Goal: Information Seeking & Learning: Learn about a topic

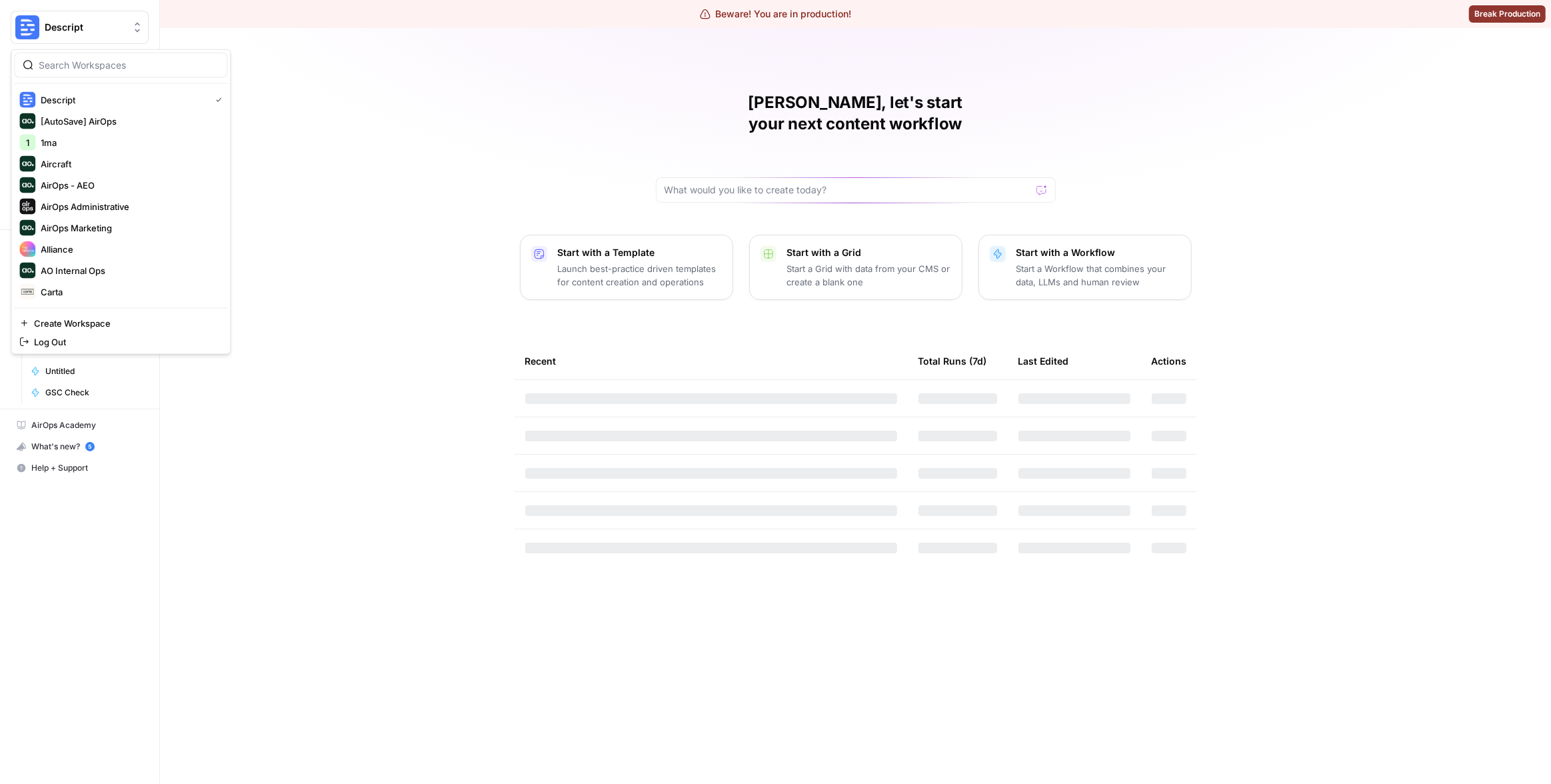
click at [81, 29] on span "Descript" at bounding box center [85, 27] width 81 height 14
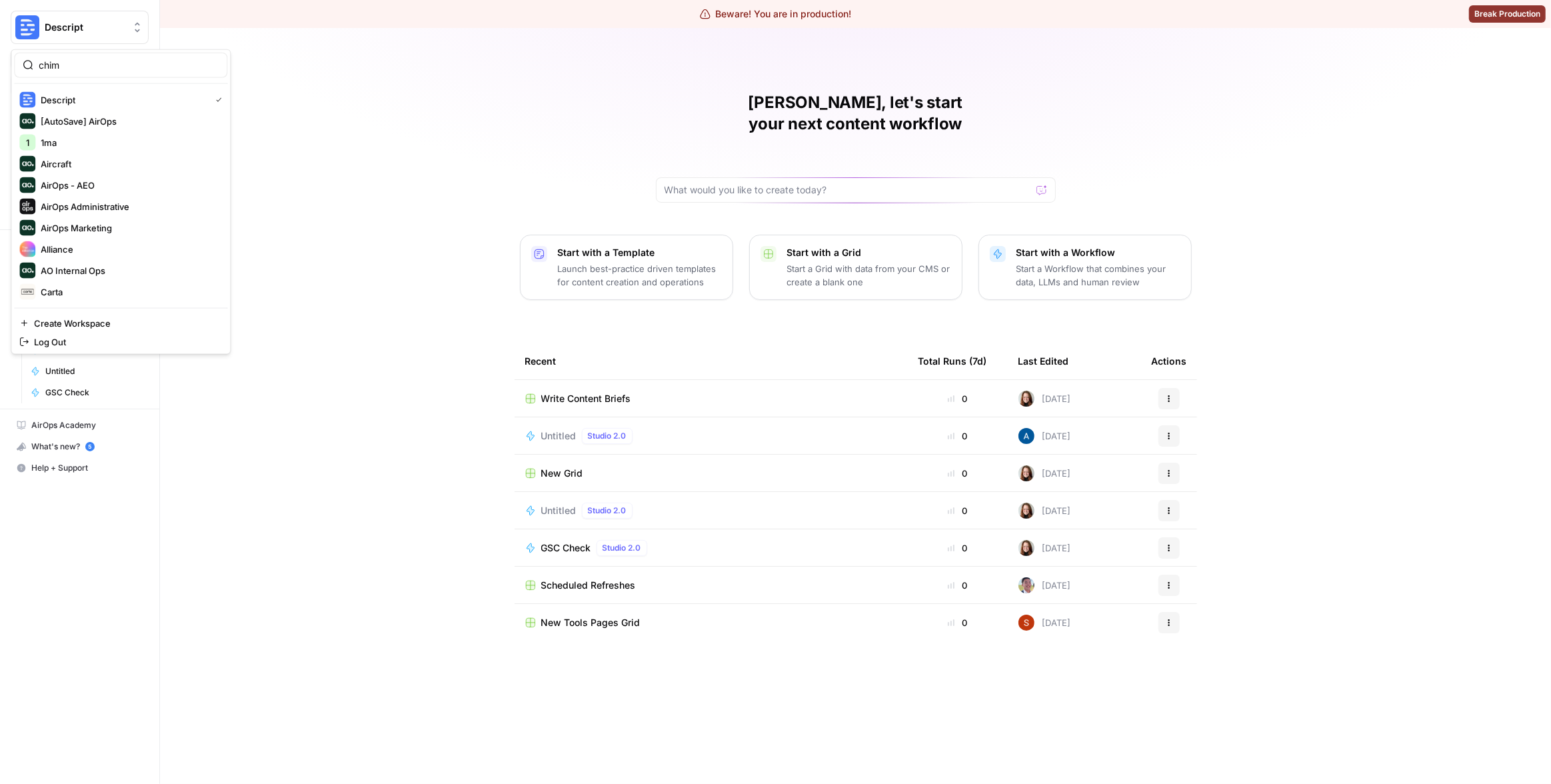
type input "chime"
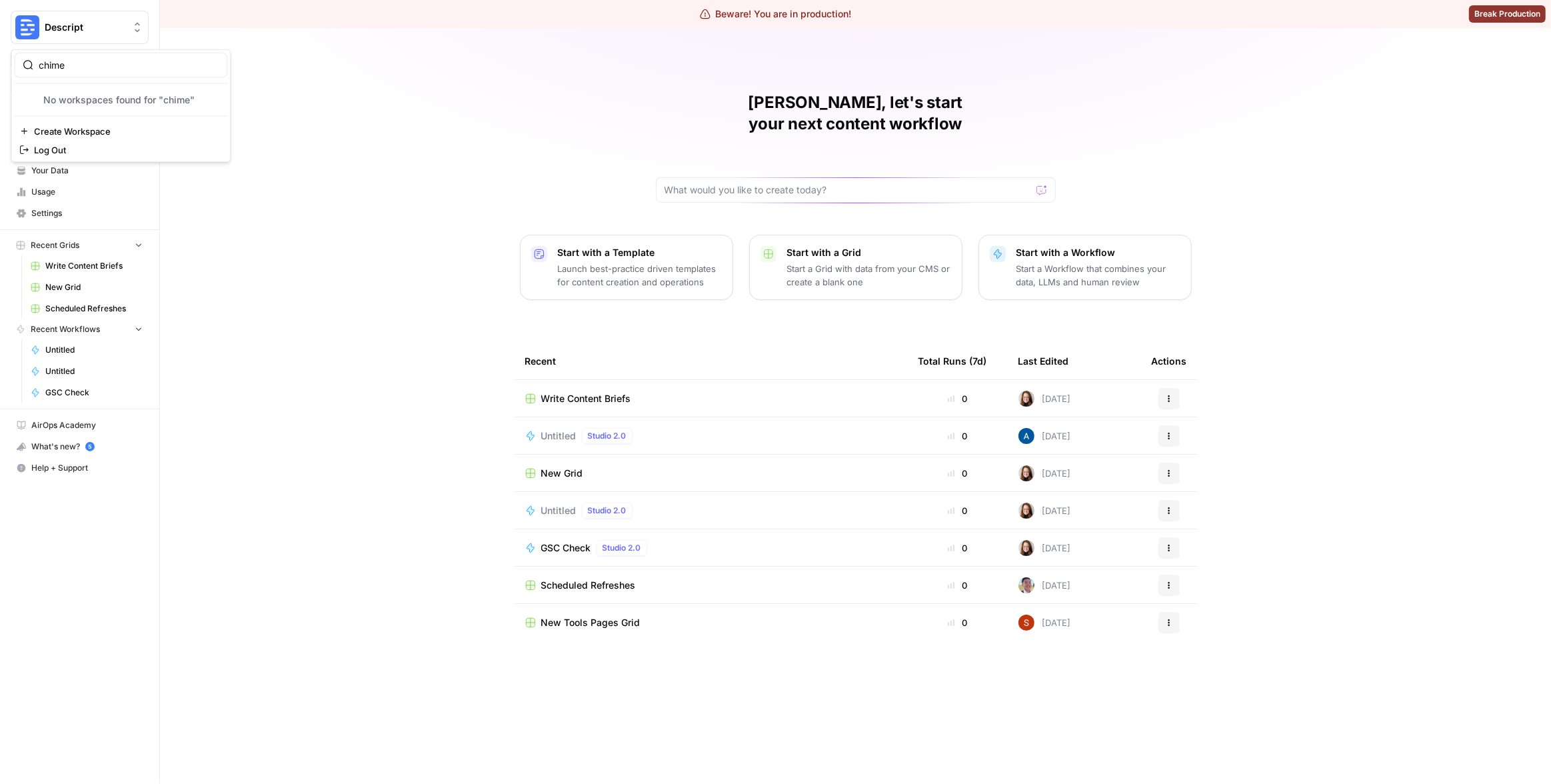
click at [444, 104] on div "Matias, let's start your next content workflow Start with a Template Launch bes…" at bounding box center [855, 405] width 1391 height 755
click at [96, 14] on button "Descript" at bounding box center [79, 27] width 138 height 34
type input "chime"
click at [96, 118] on span "Chime" at bounding box center [128, 117] width 176 height 14
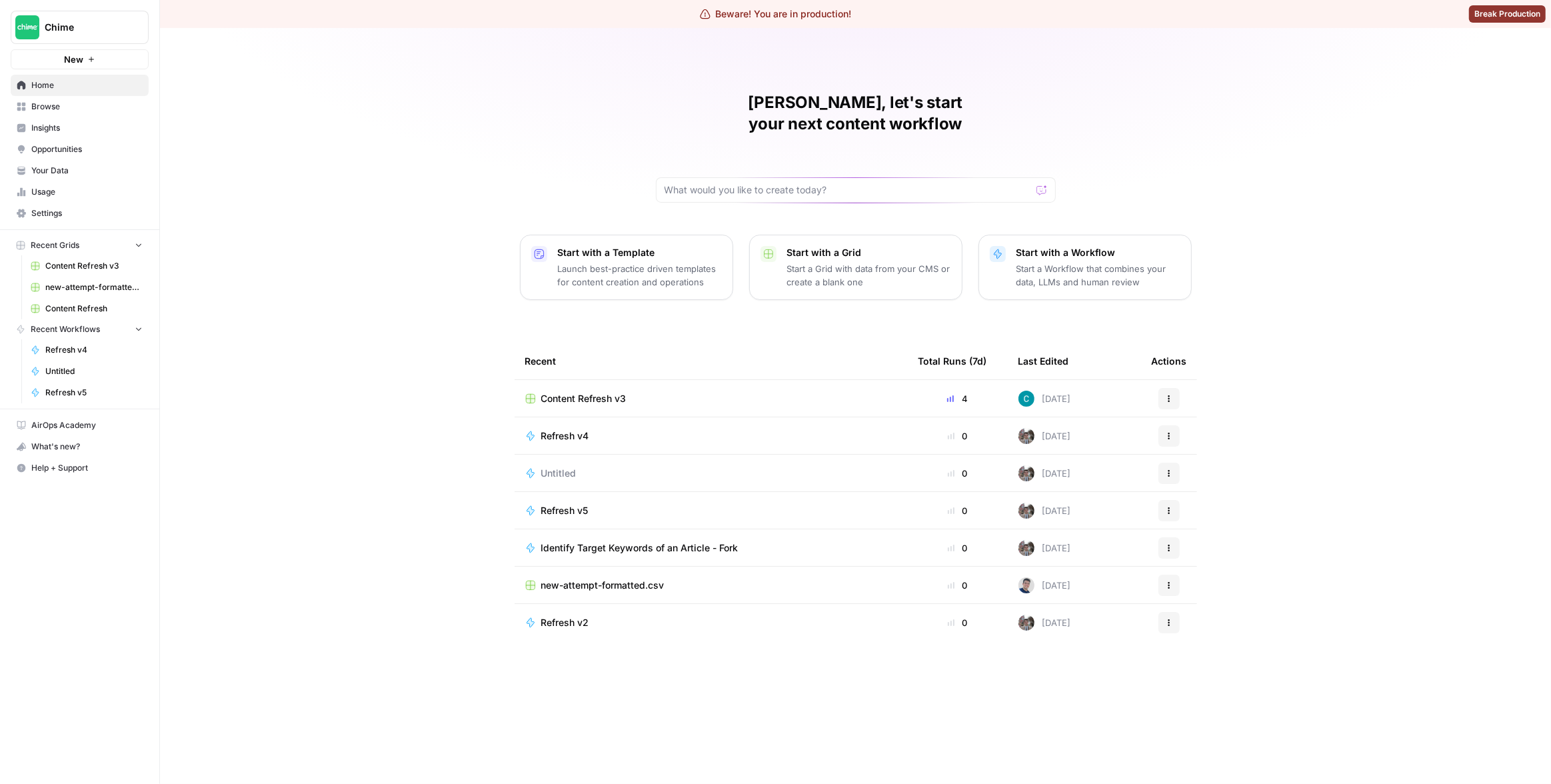
click at [395, 474] on div "[PERSON_NAME], let's start your next content workflow Start with a Template Lau…" at bounding box center [855, 405] width 1391 height 755
click at [392, 375] on div "[PERSON_NAME], let's start your next content workflow Start with a Template Lau…" at bounding box center [855, 405] width 1391 height 755
click at [78, 126] on span "Insights" at bounding box center [87, 128] width 111 height 12
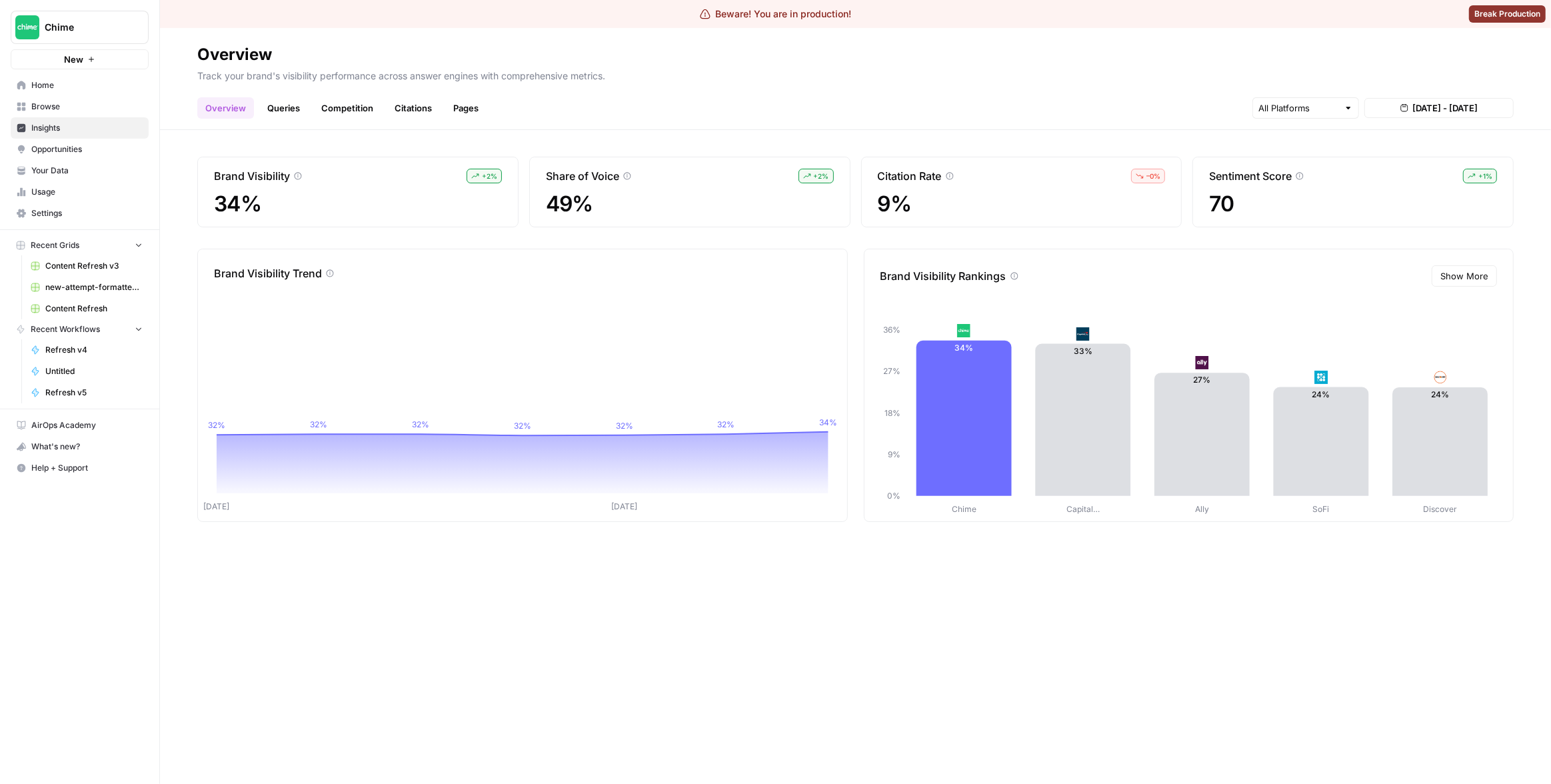
click at [917, 581] on div "Brand Visibility + 2 % 34% Share of Voice + 2 % 49% Citation Rate – 0 % 9% Sent…" at bounding box center [855, 457] width 1391 height 653
click at [281, 115] on link "Queries" at bounding box center [283, 108] width 49 height 21
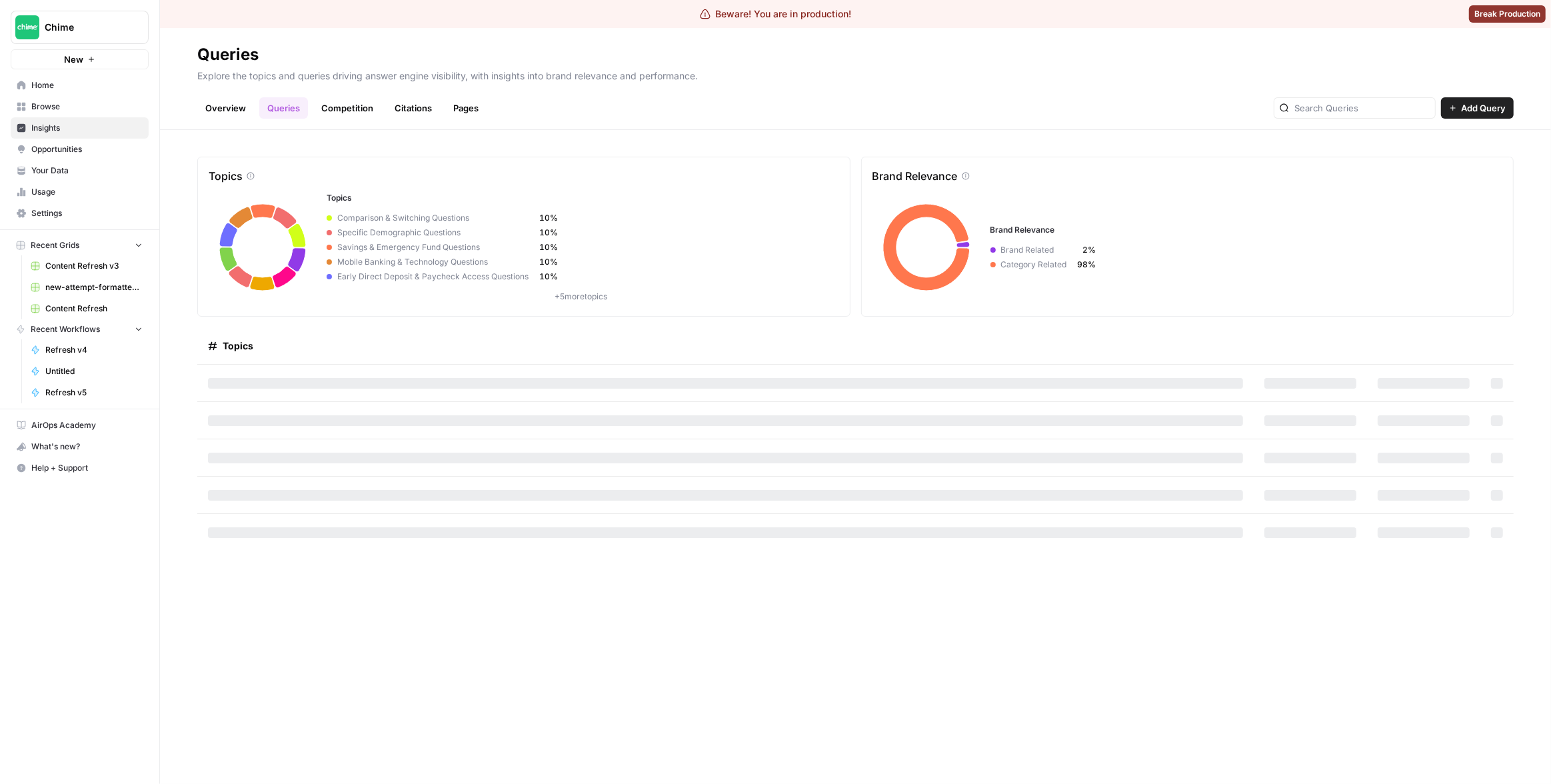
click at [848, 71] on p "Explore the topics and queries driving answer engine visibility, with insights …" at bounding box center [855, 74] width 1316 height 17
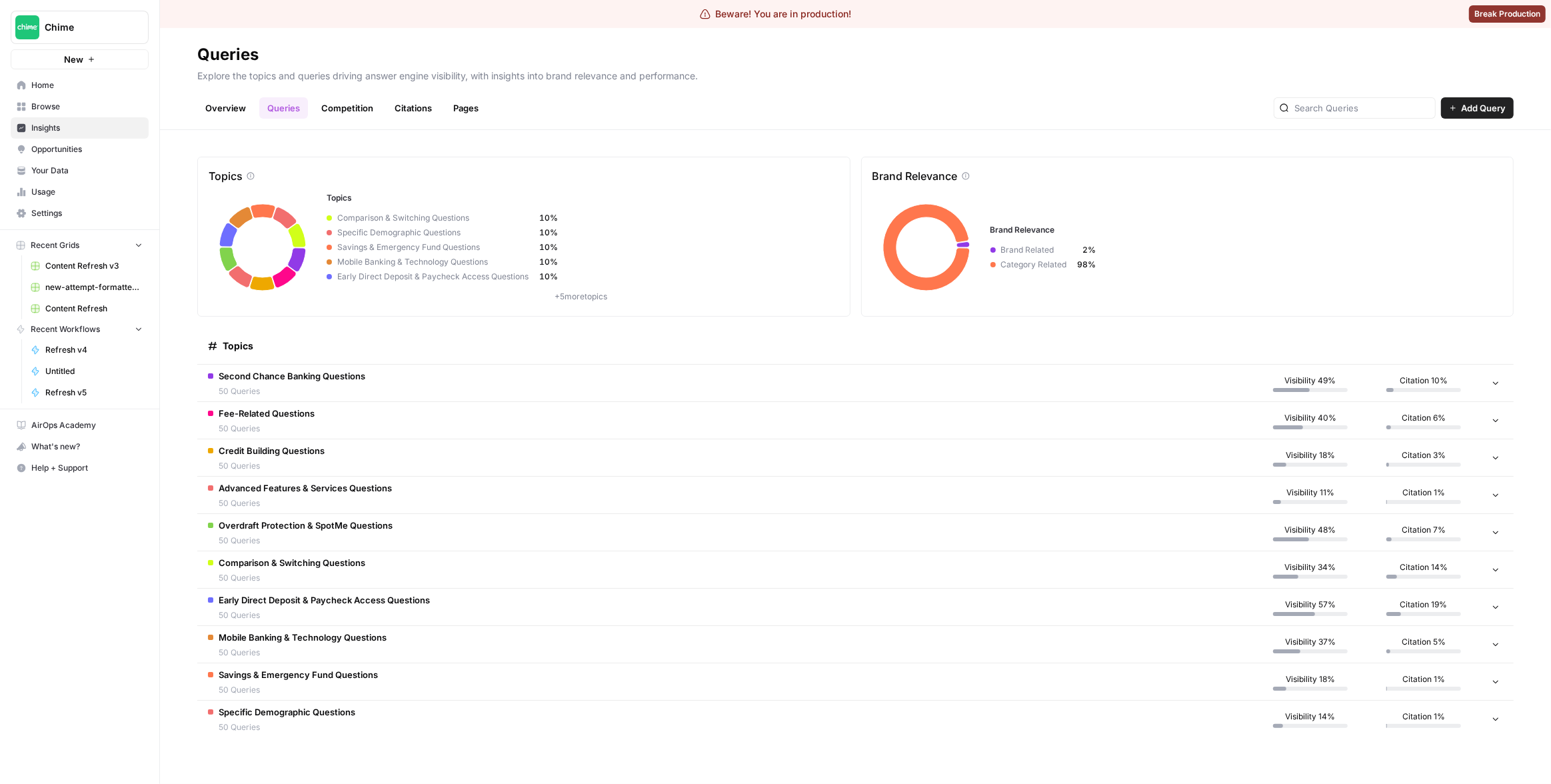
click at [712, 392] on td "Second Chance Banking Questions 50 Queries" at bounding box center [726, 382] width 1057 height 36
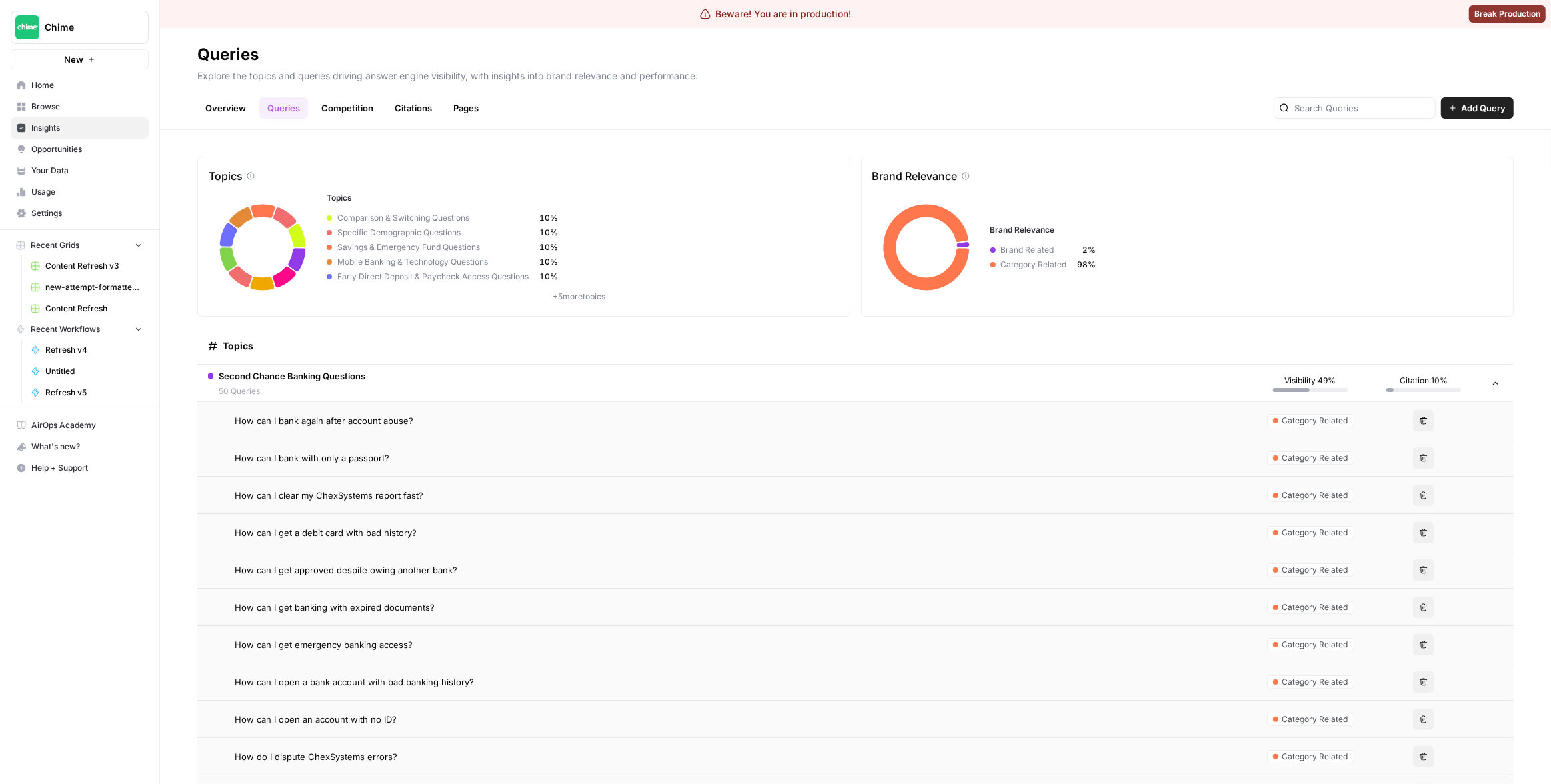
click at [701, 431] on td "How can I bank again after account abuse?" at bounding box center [726, 419] width 1057 height 36
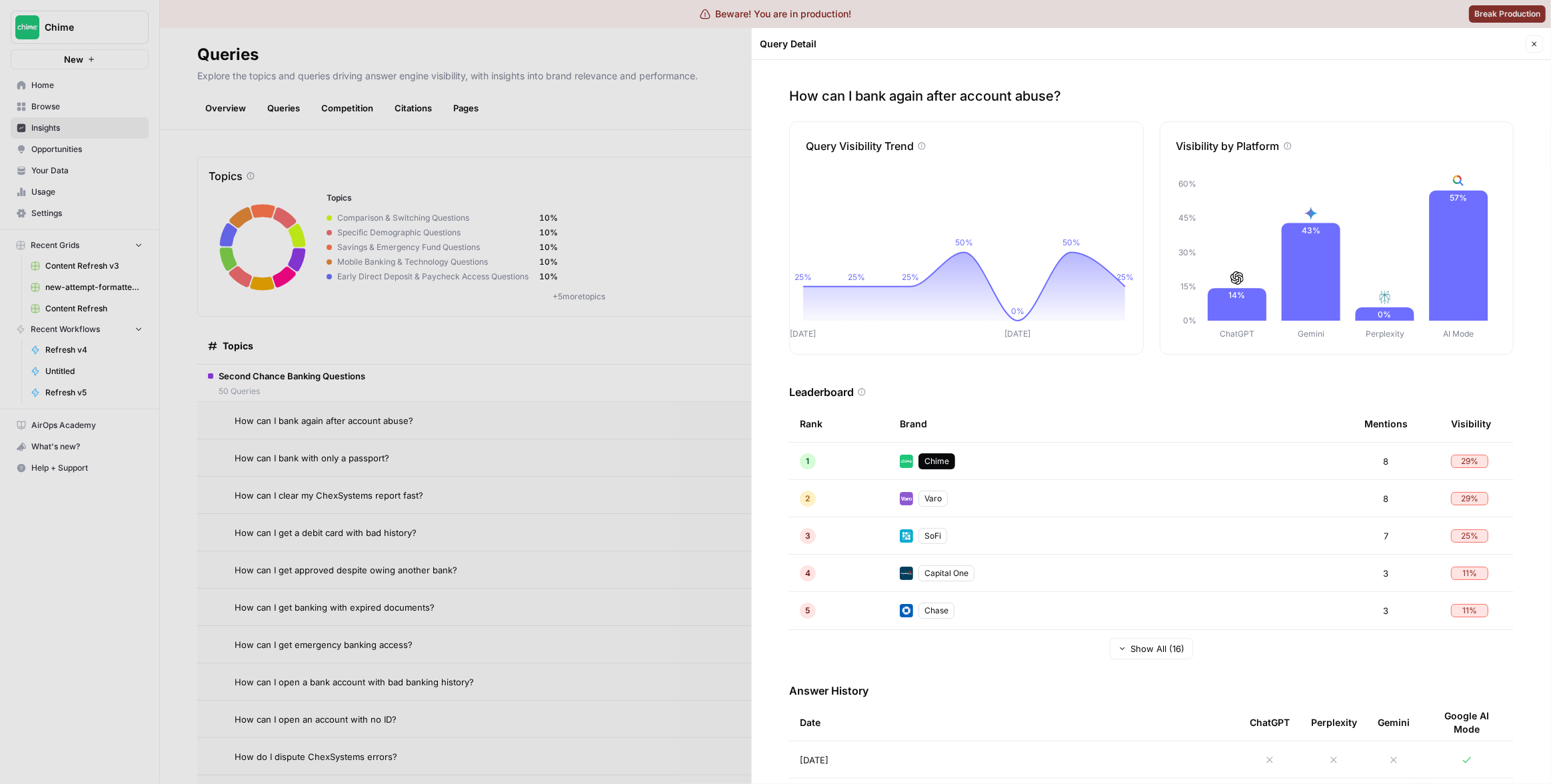
scroll to position [136, 0]
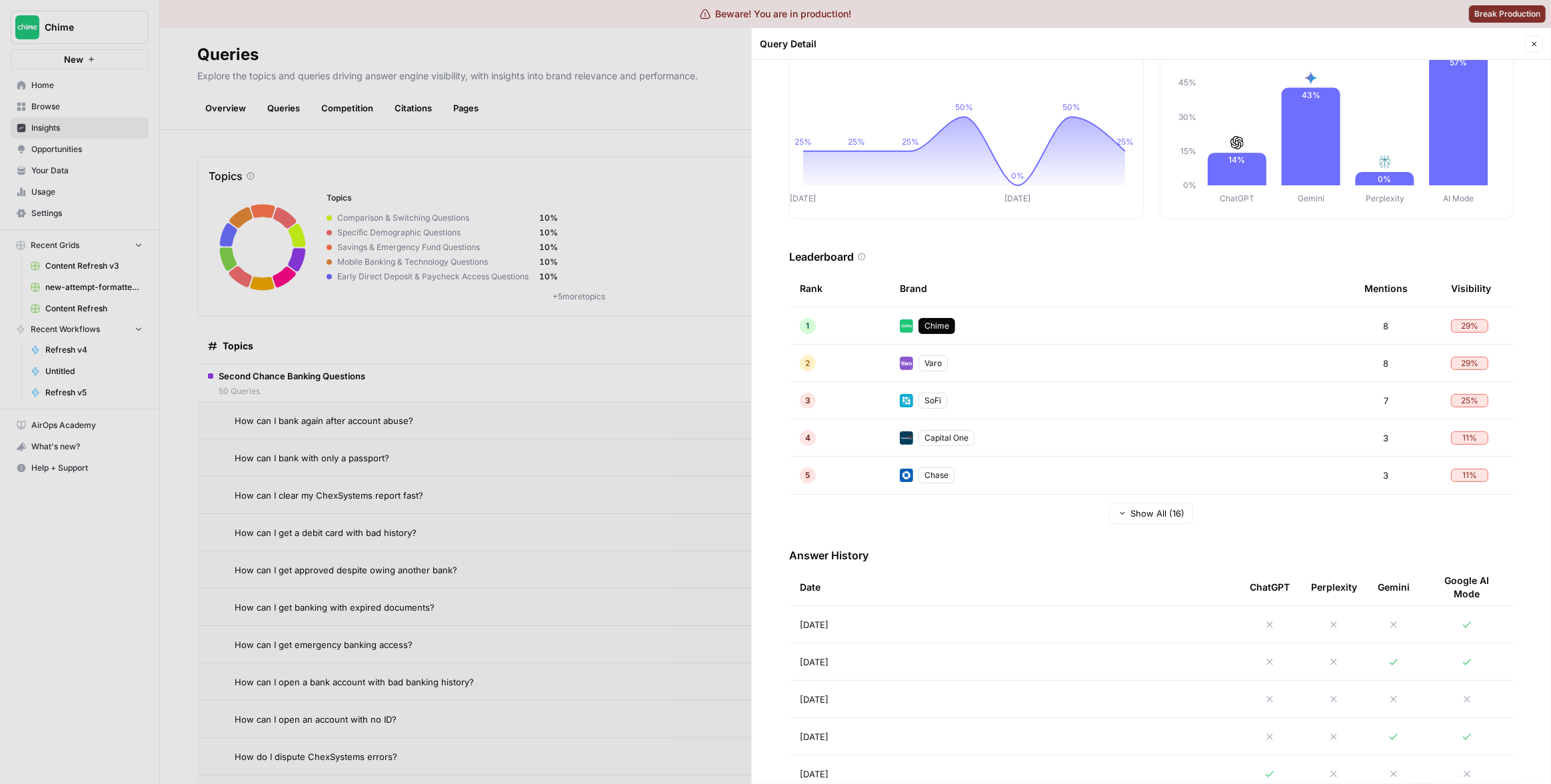
click at [1022, 663] on td "[DATE]" at bounding box center [1014, 661] width 450 height 36
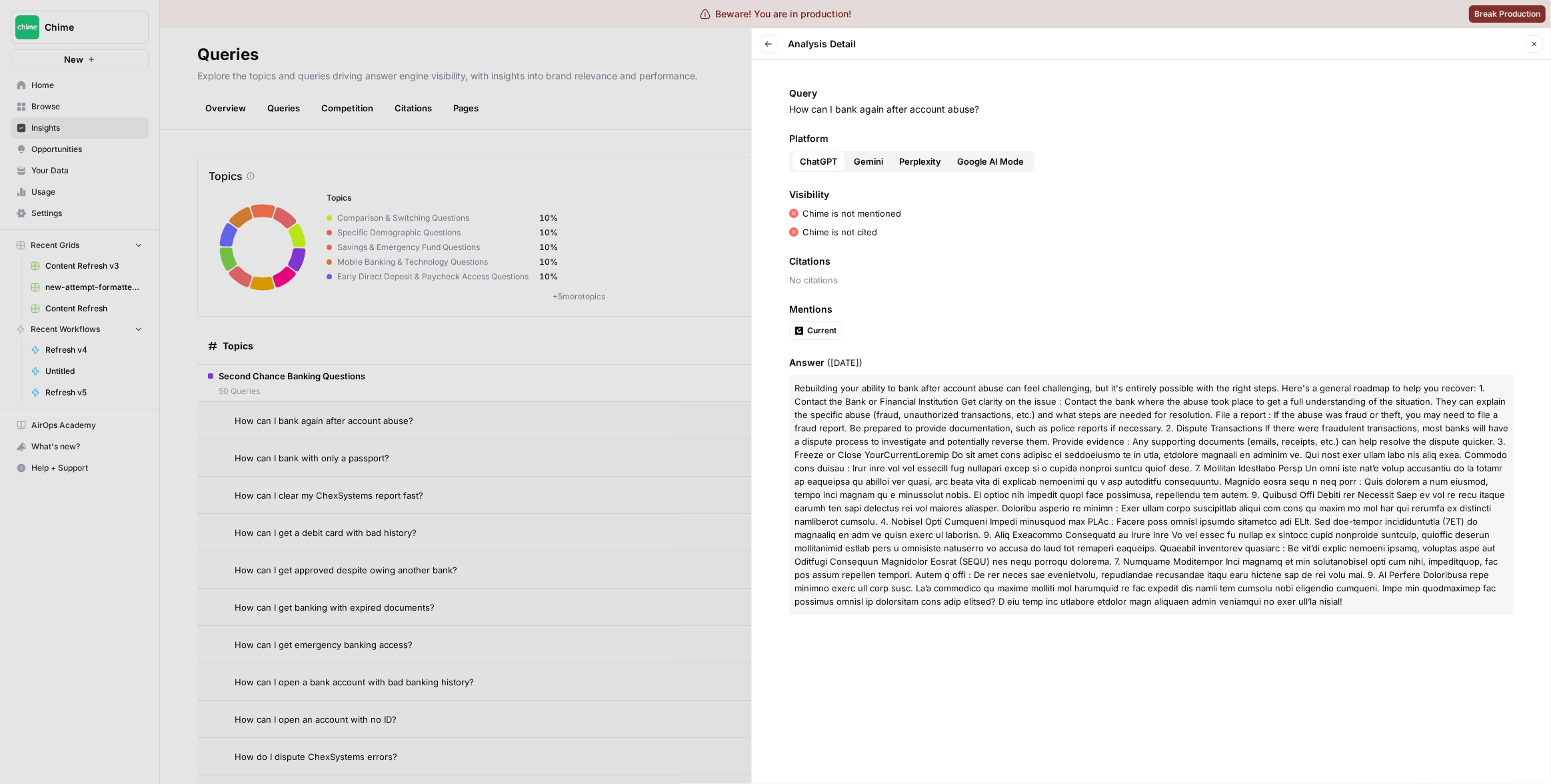
click at [593, 432] on div at bounding box center [776, 392] width 1551 height 784
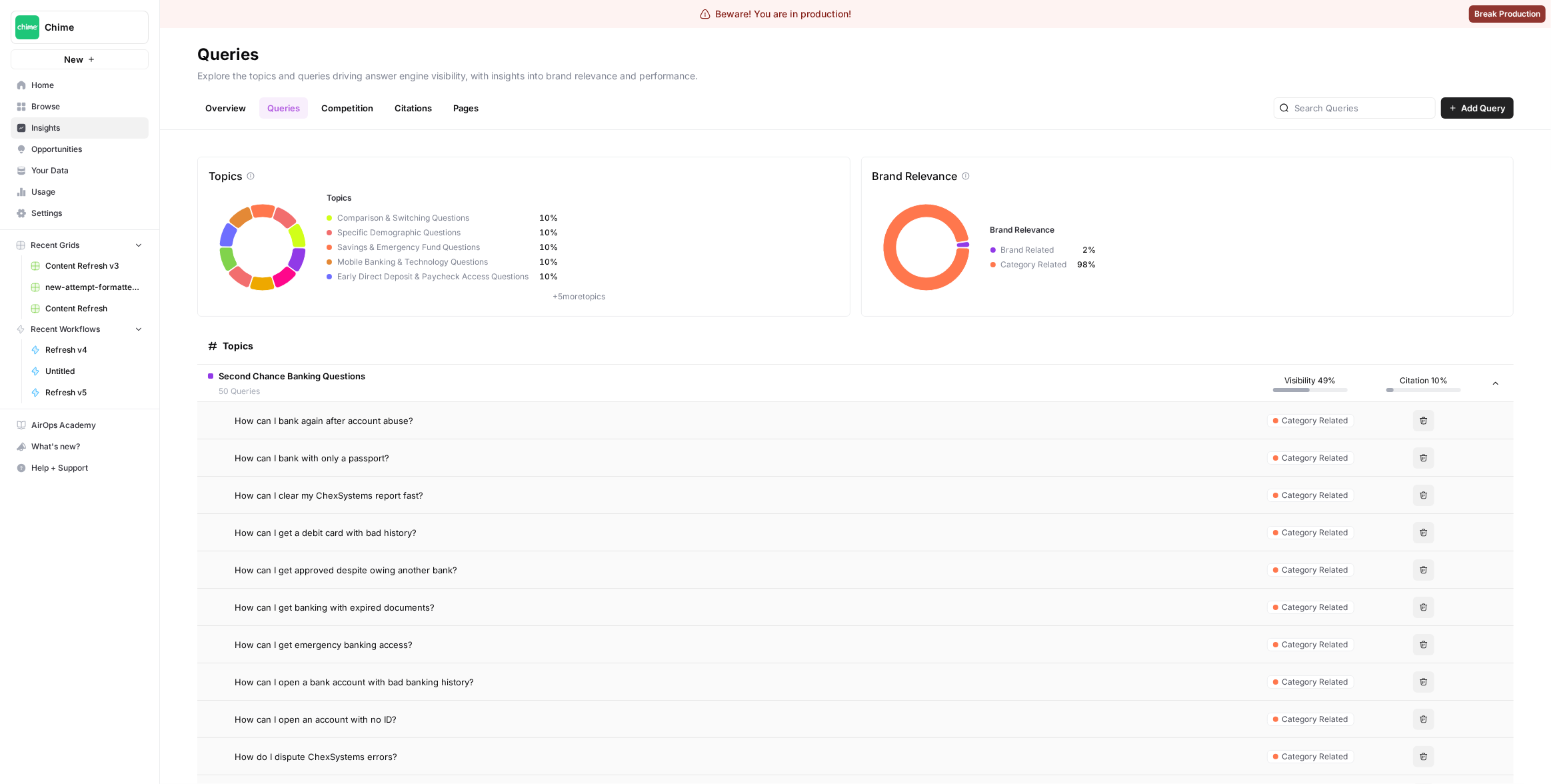
scroll to position [49, 0]
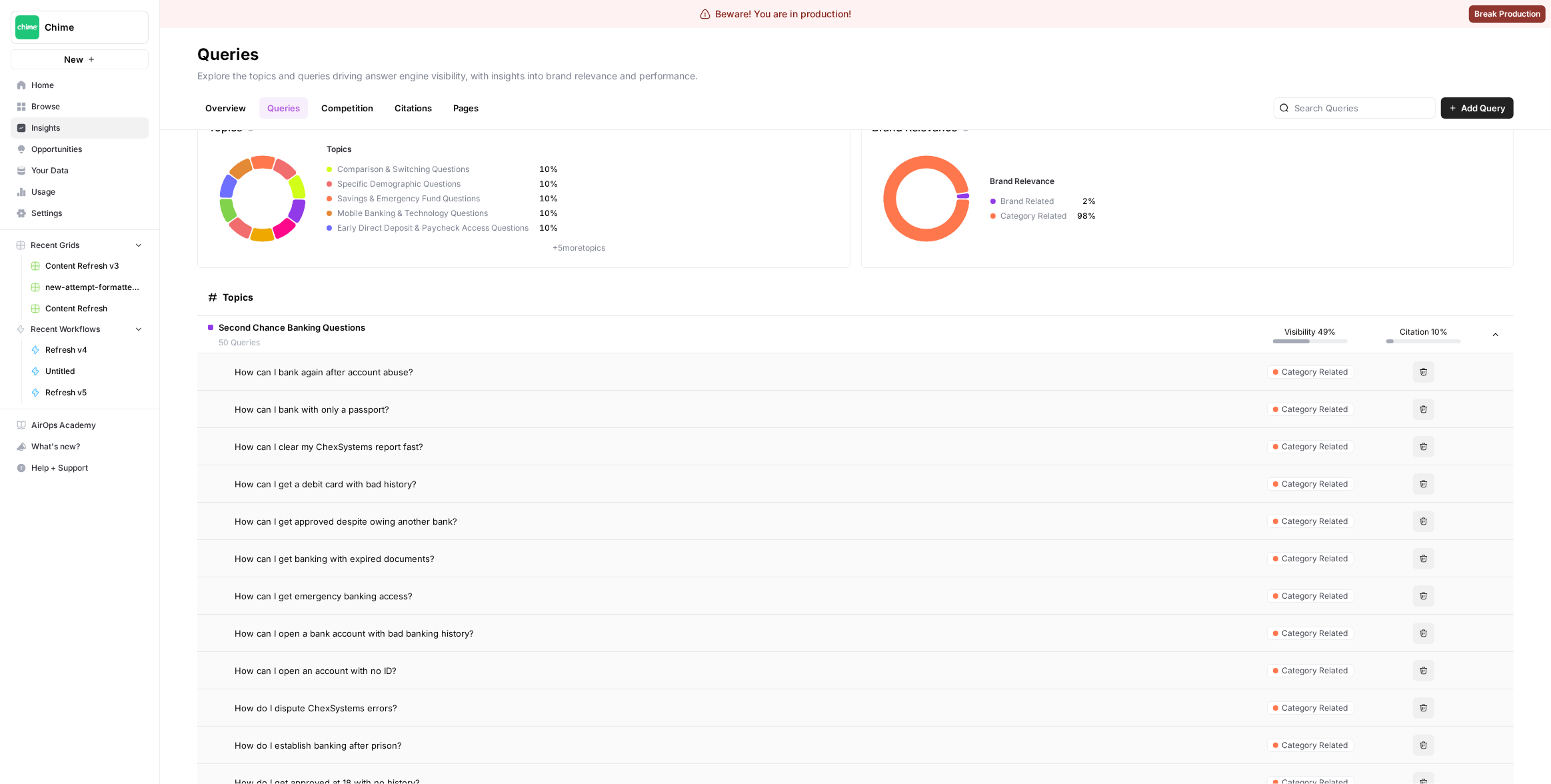
click at [548, 489] on div "How can I get a debit card with bad history?" at bounding box center [738, 484] width 1008 height 14
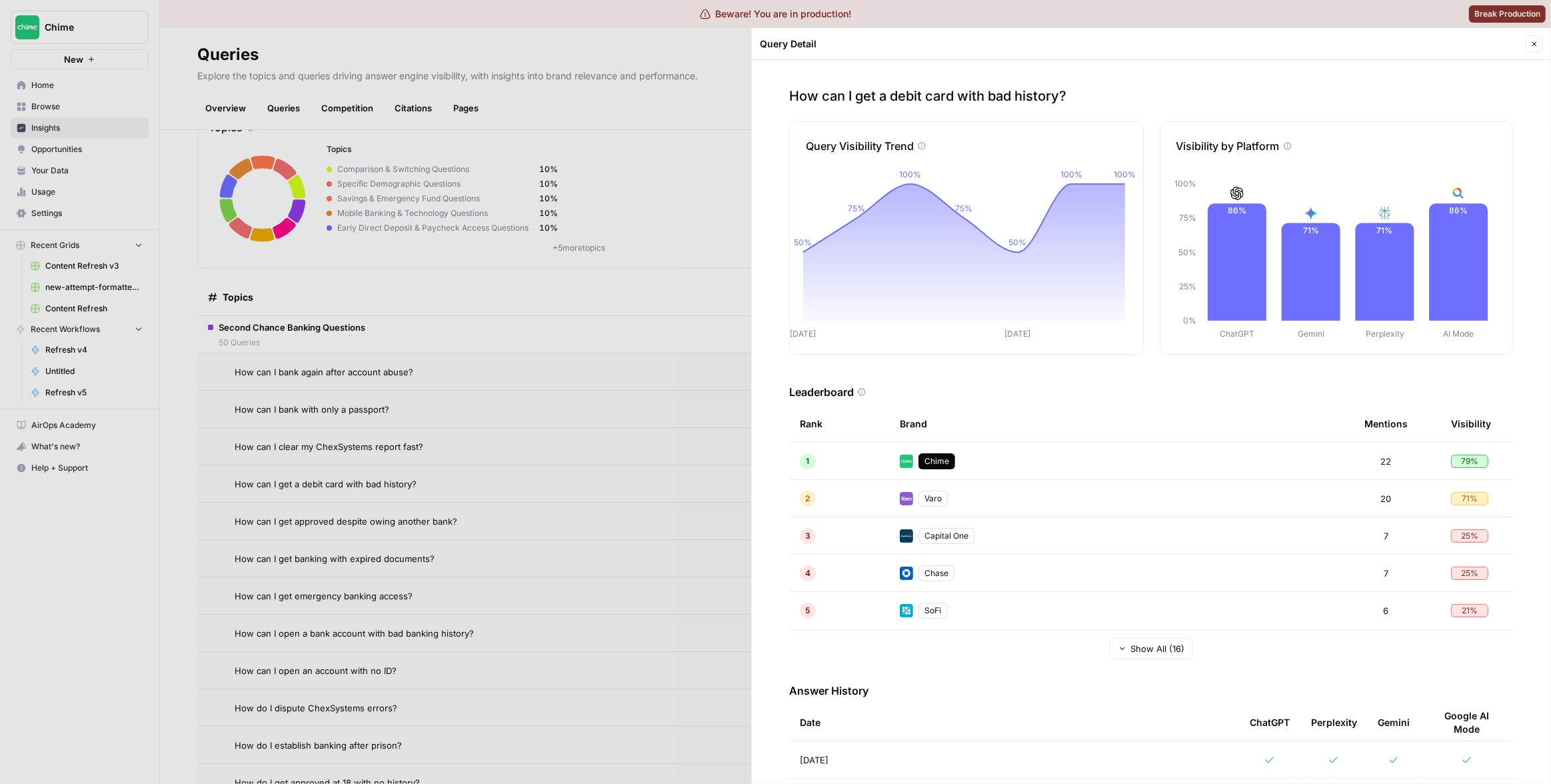
scroll to position [160, 0]
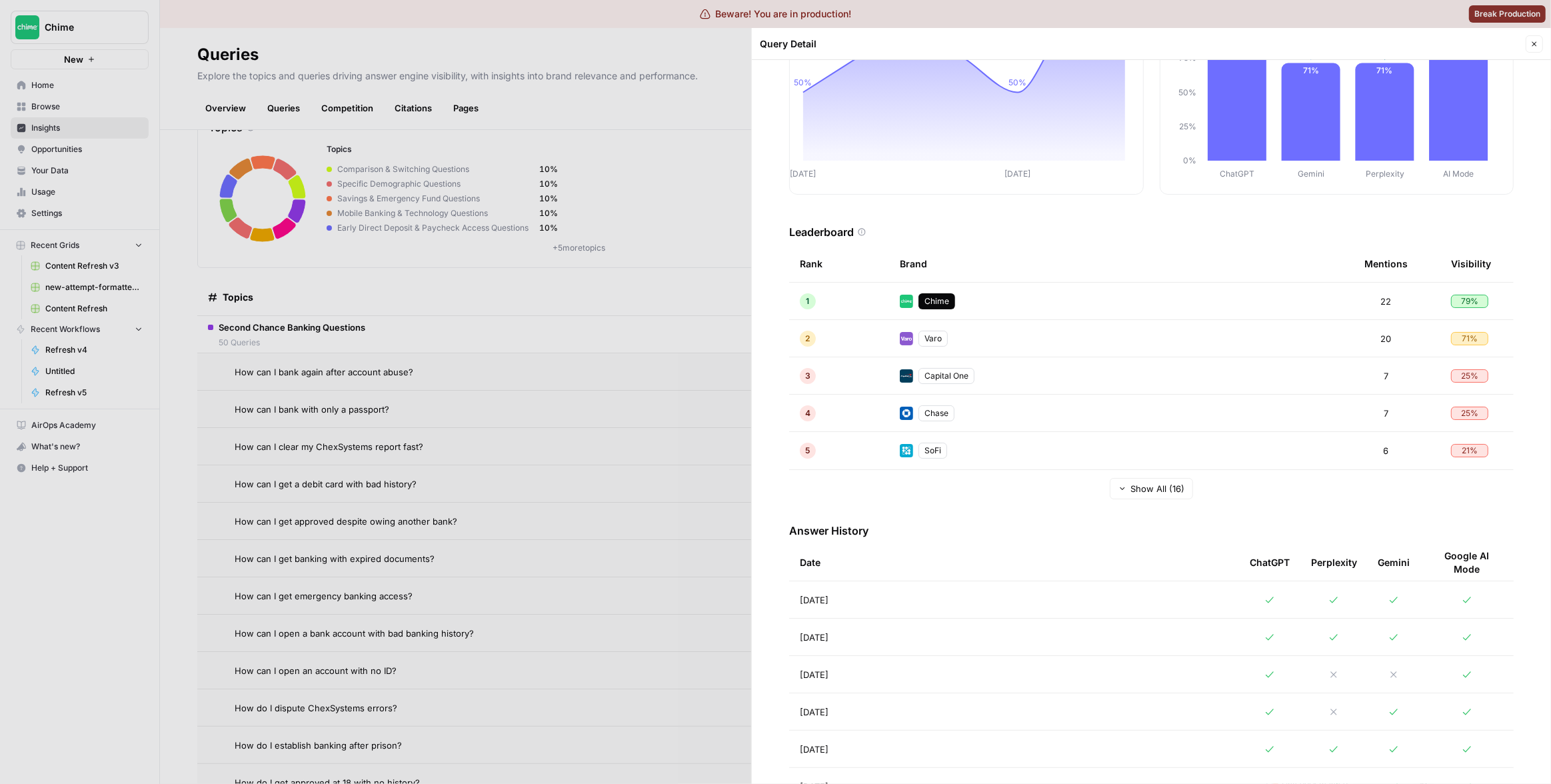
click at [926, 646] on td "[DATE]" at bounding box center [1014, 636] width 450 height 36
